Goal: Task Accomplishment & Management: Manage account settings

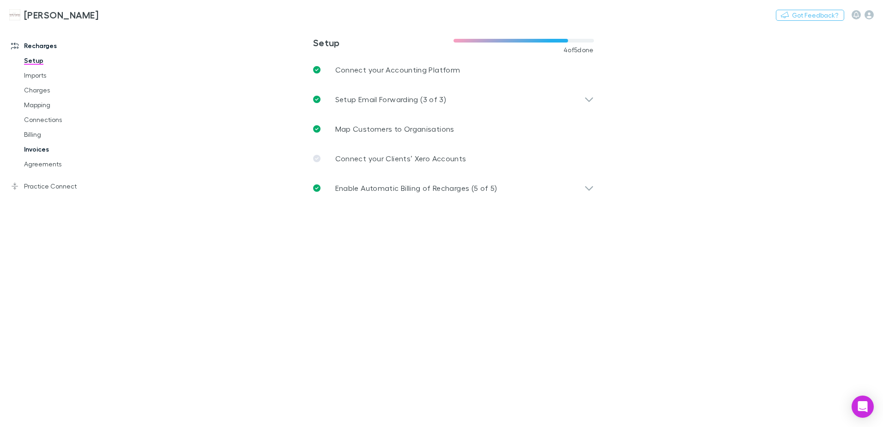
click at [44, 151] on link "Invoices" at bounding box center [70, 149] width 110 height 15
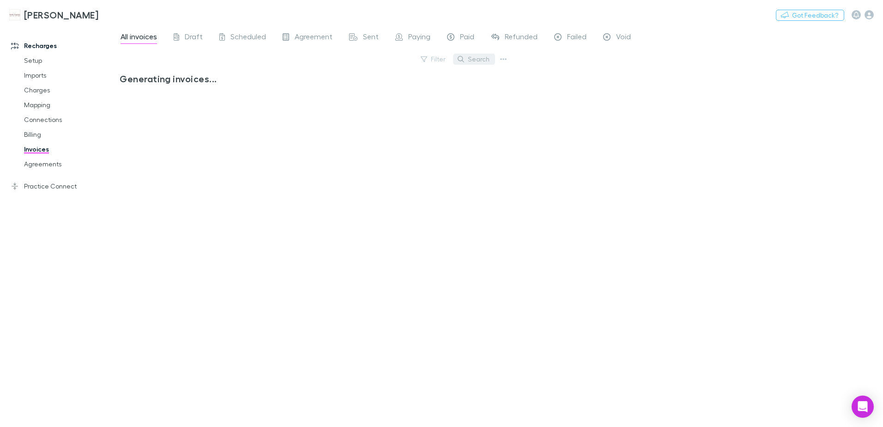
click at [480, 61] on button "Search" at bounding box center [474, 59] width 42 height 11
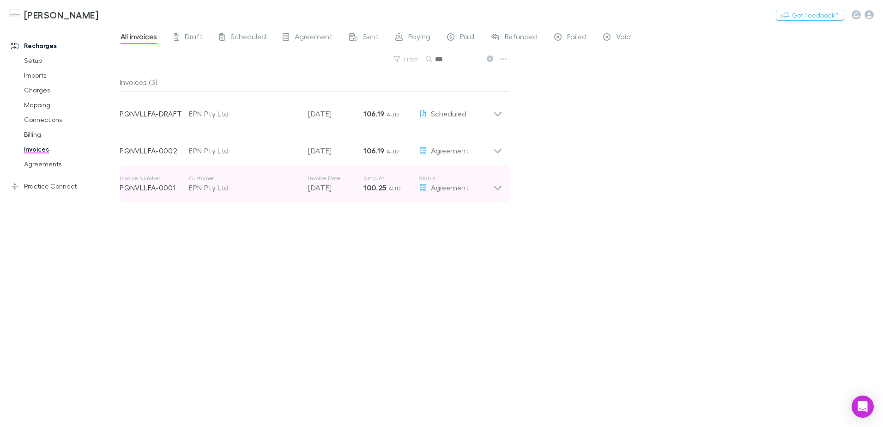
type input "***"
click at [494, 190] on icon at bounding box center [498, 184] width 10 height 18
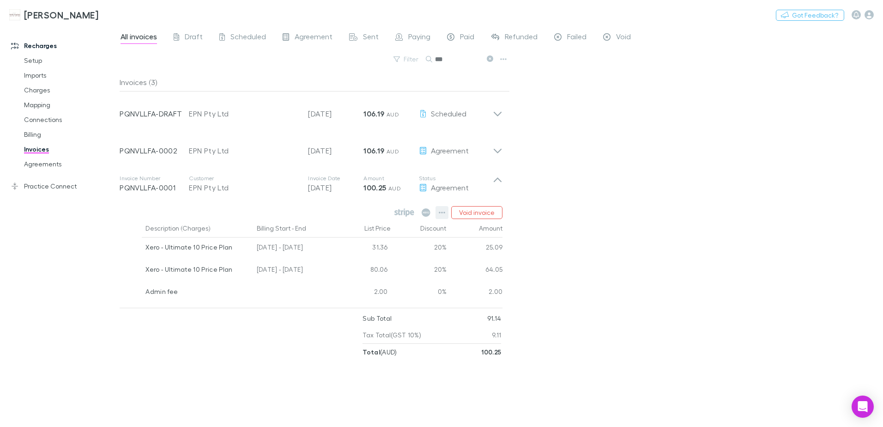
click at [442, 214] on icon "button" at bounding box center [442, 212] width 6 height 7
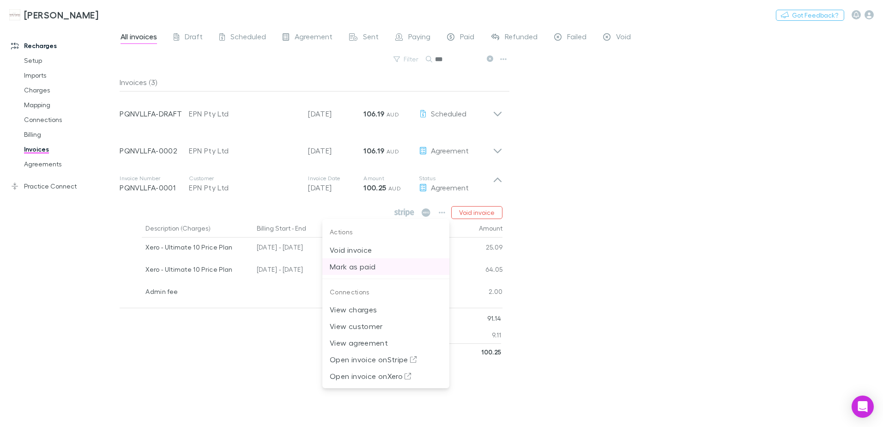
click at [376, 265] on p "Mark as paid" at bounding box center [386, 266] width 112 height 11
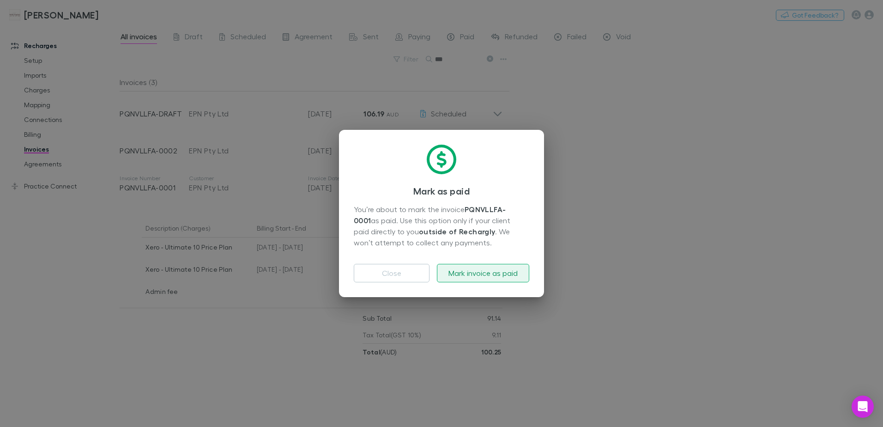
click at [466, 272] on button "Mark invoice as paid" at bounding box center [483, 273] width 92 height 18
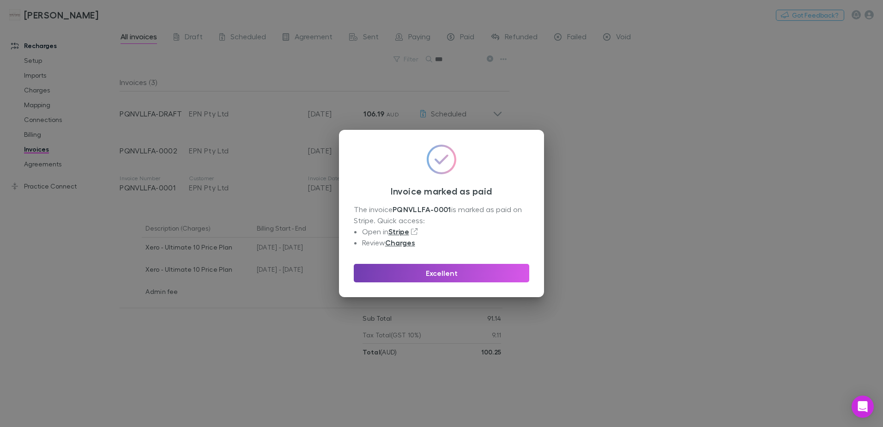
click at [464, 272] on button "Excellent" at bounding box center [442, 273] width 176 height 18
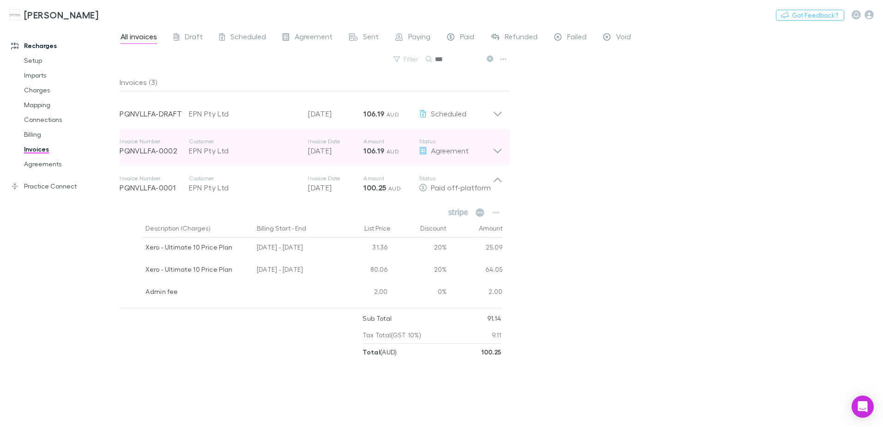
click at [499, 149] on icon at bounding box center [498, 147] width 10 height 18
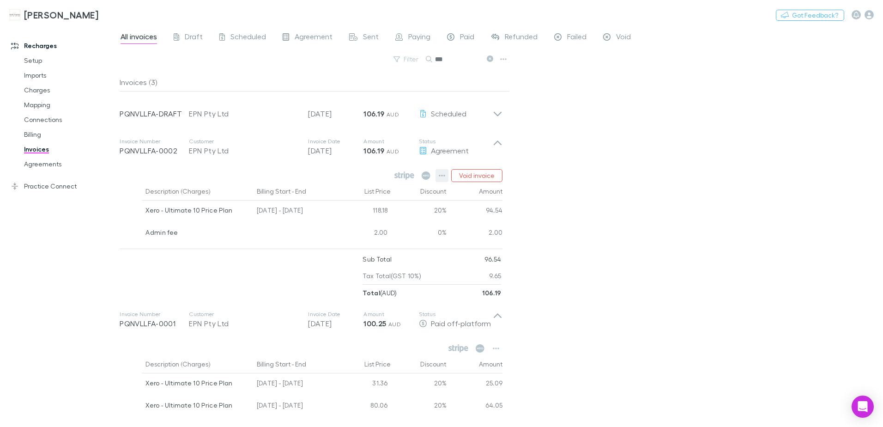
click at [441, 176] on icon "button" at bounding box center [442, 175] width 6 height 7
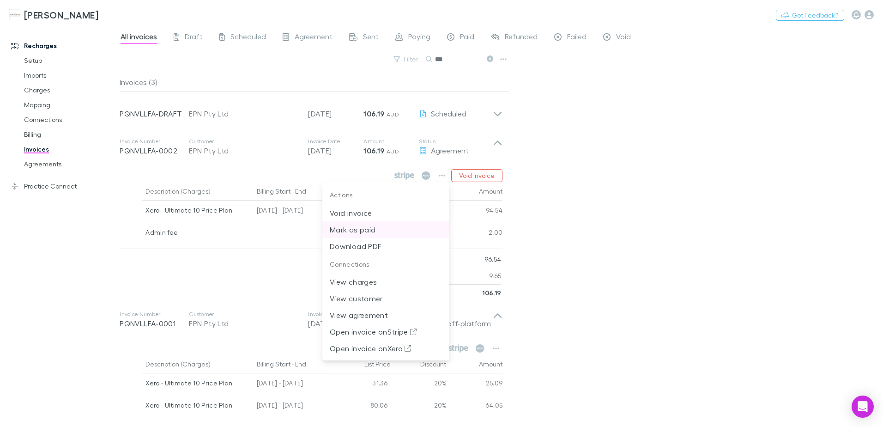
click at [352, 227] on p "Mark as paid" at bounding box center [386, 229] width 112 height 11
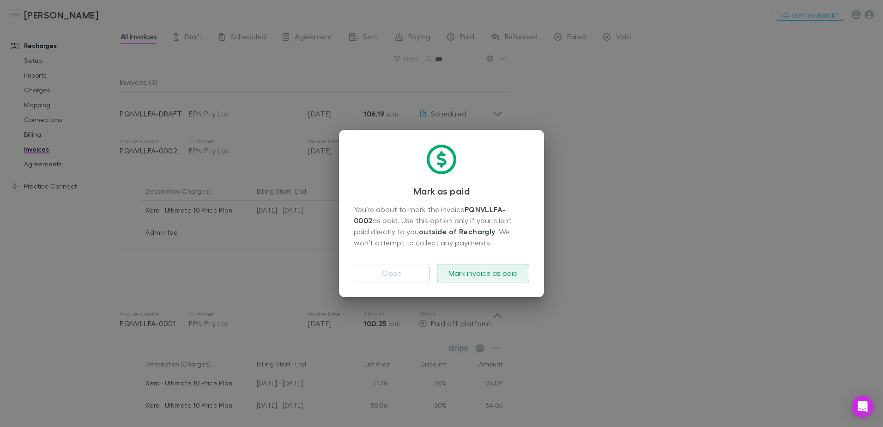
click at [468, 268] on button "Mark invoice as paid" at bounding box center [483, 273] width 92 height 18
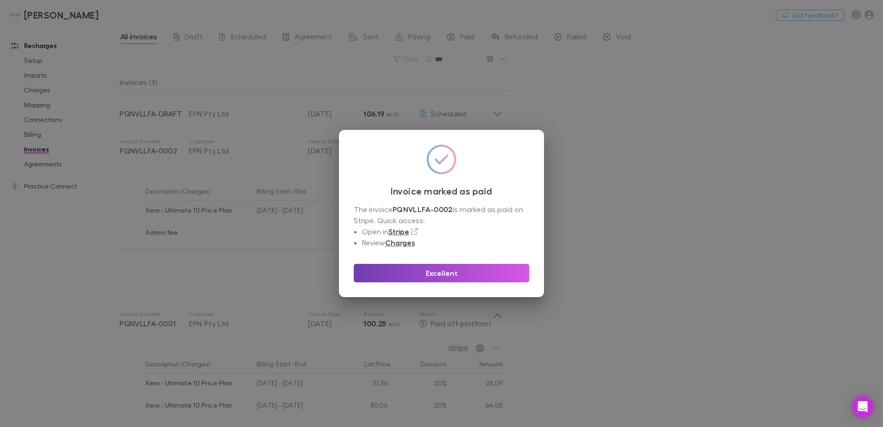
click at [466, 269] on button "Excellent" at bounding box center [442, 273] width 176 height 18
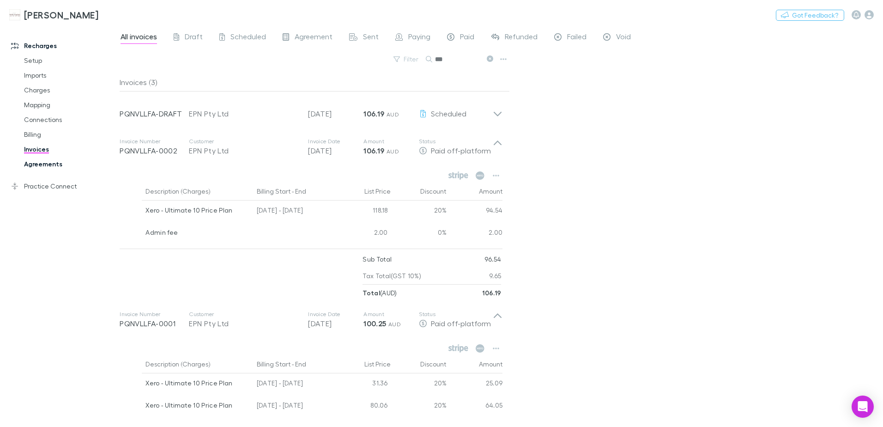
click at [56, 164] on link "Agreements" at bounding box center [70, 164] width 110 height 15
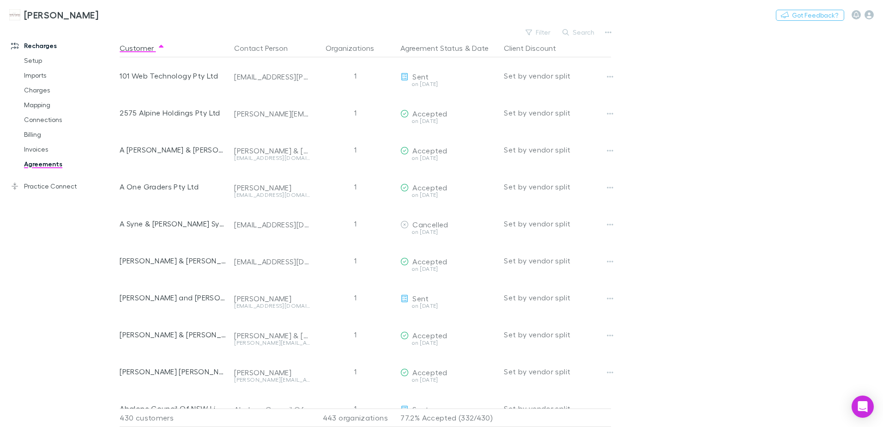
click at [578, 34] on button "Search" at bounding box center [579, 32] width 42 height 11
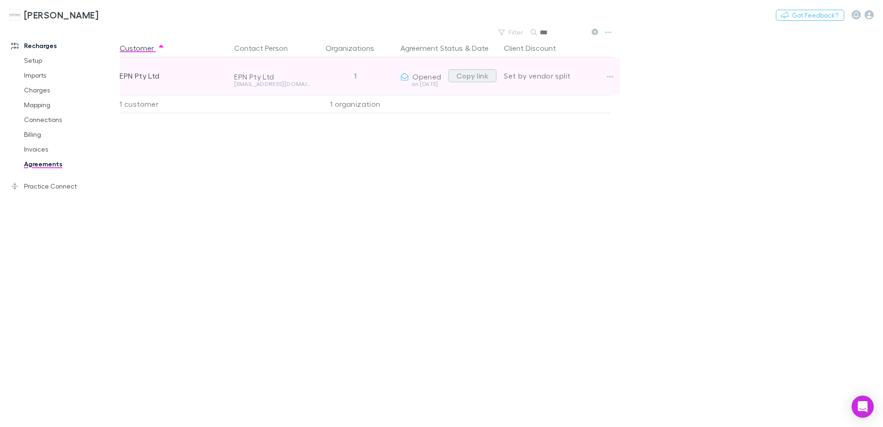
type input "***"
click at [472, 75] on button "Copy link" at bounding box center [473, 75] width 48 height 13
